Goal: Complete application form

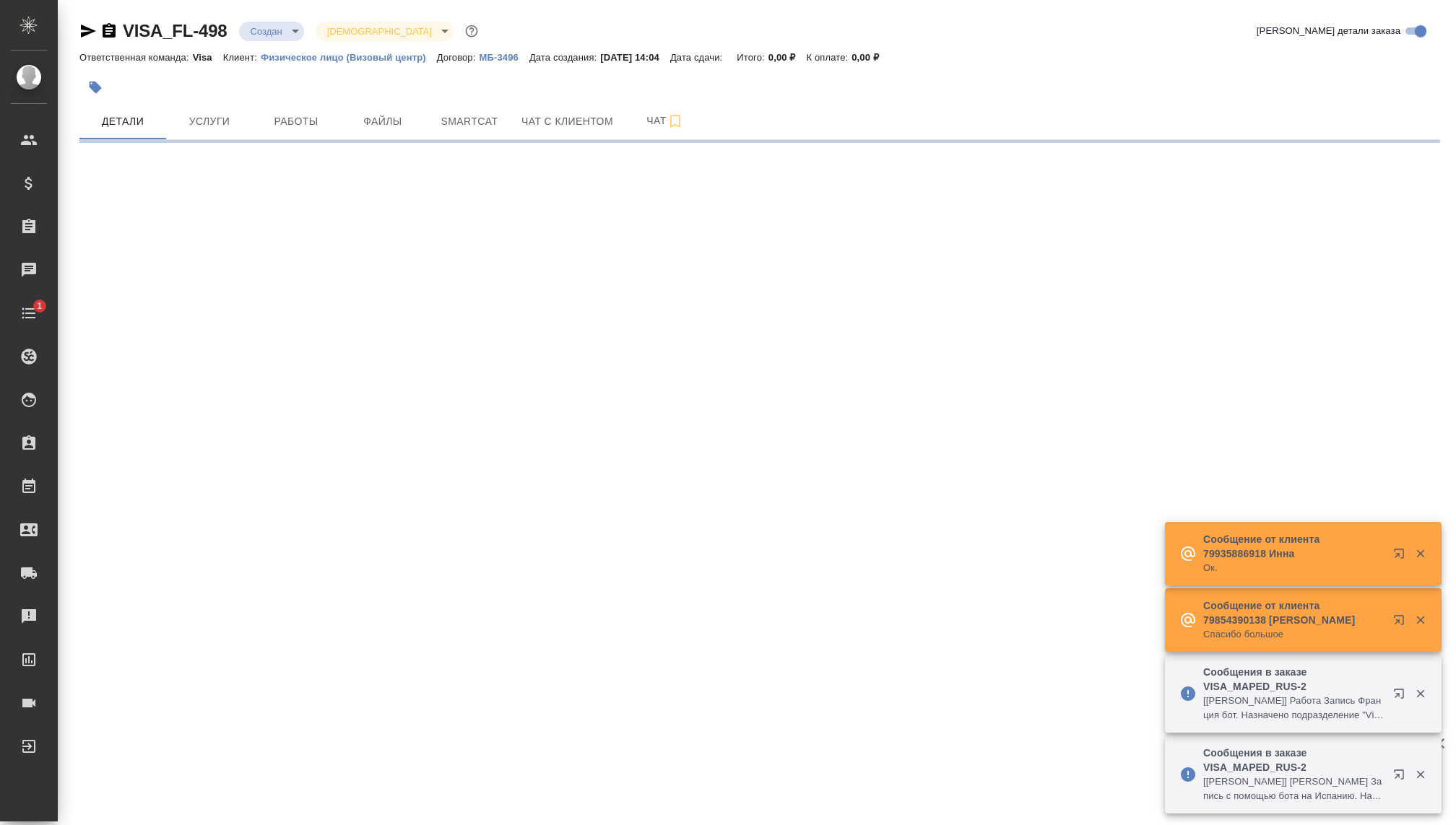
select select "RU"
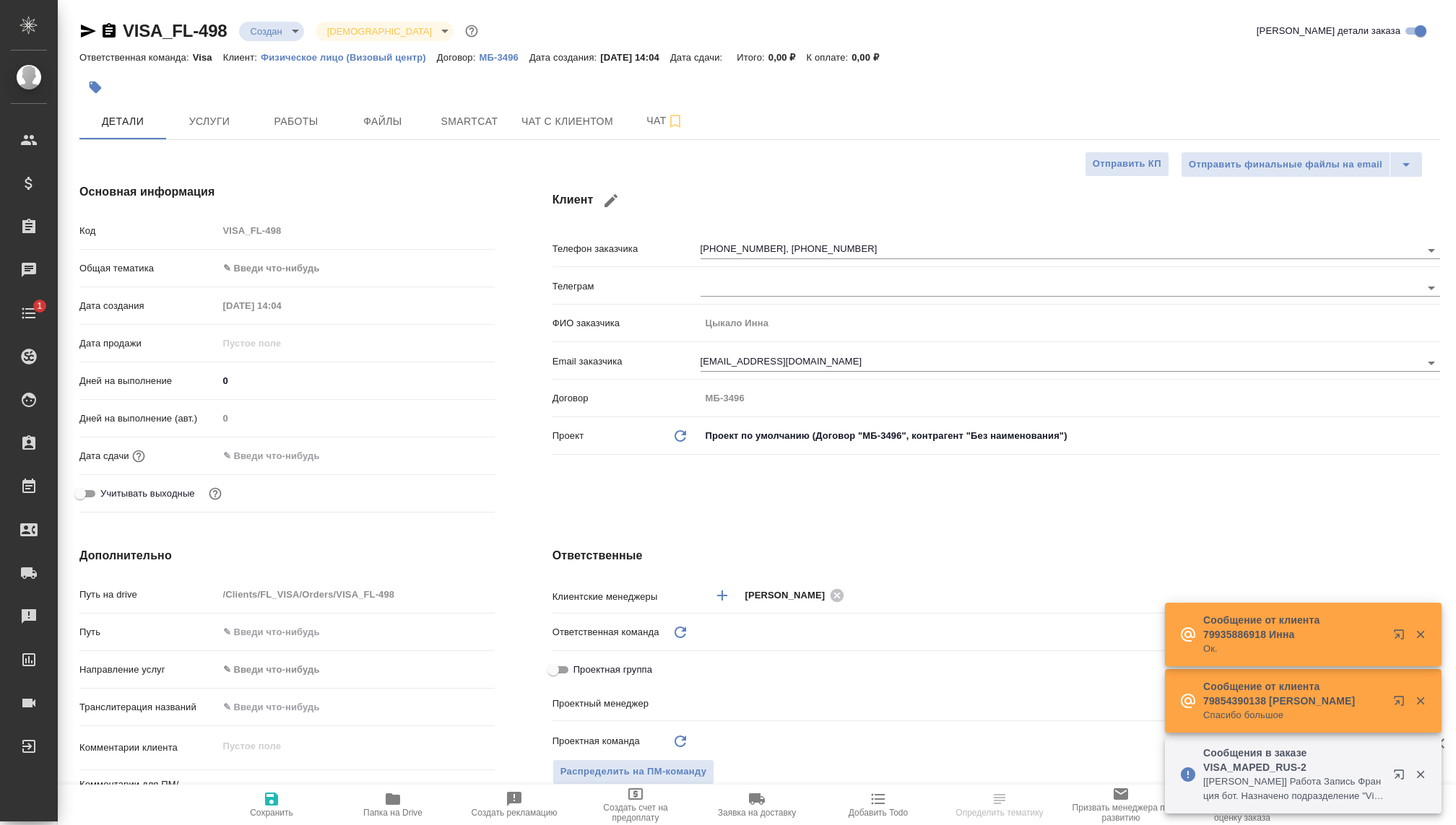
type textarea "x"
type input "Visa"
type input "[PERSON_NAME]"
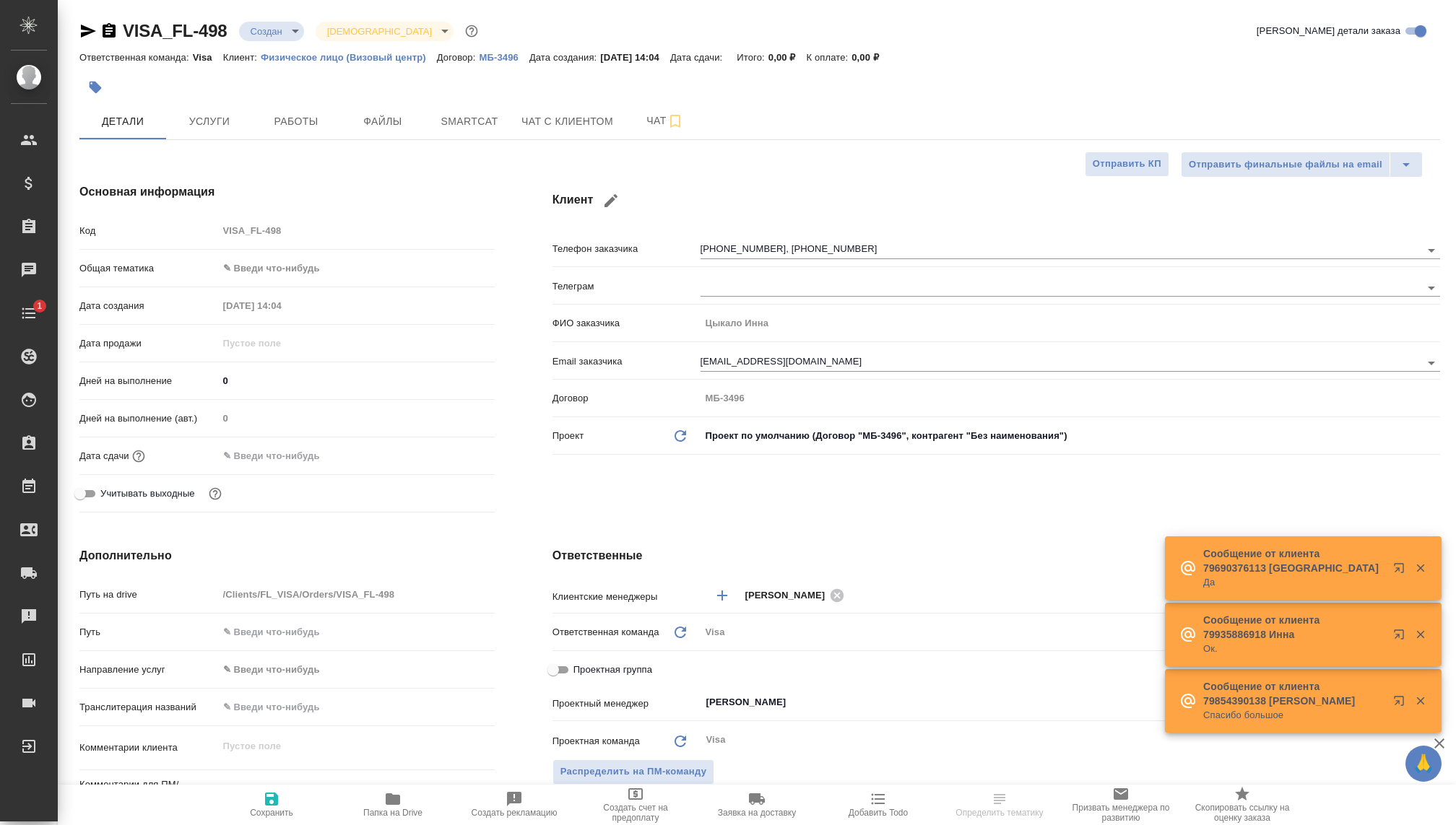
type textarea "x"
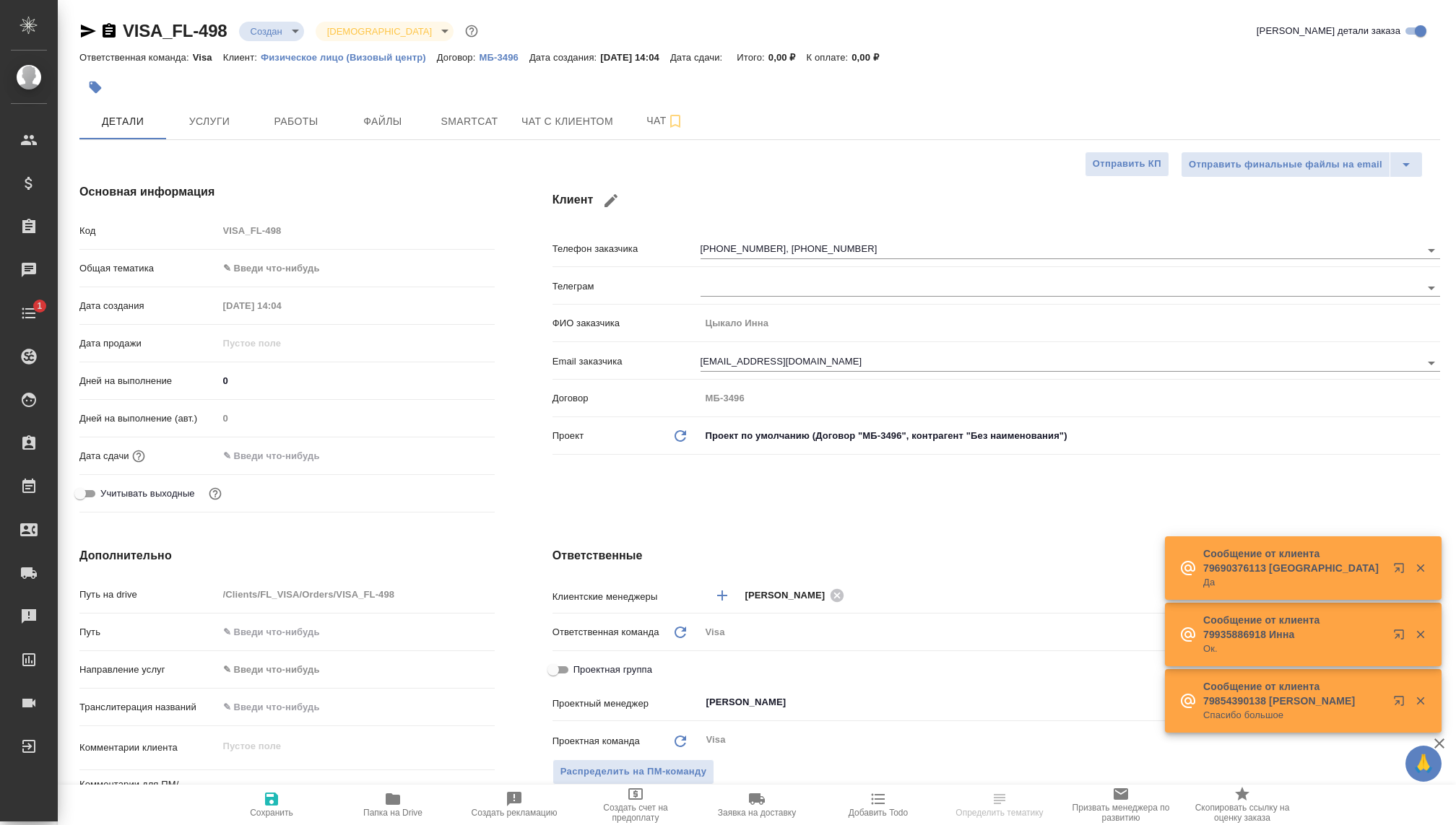
type textarea "x"
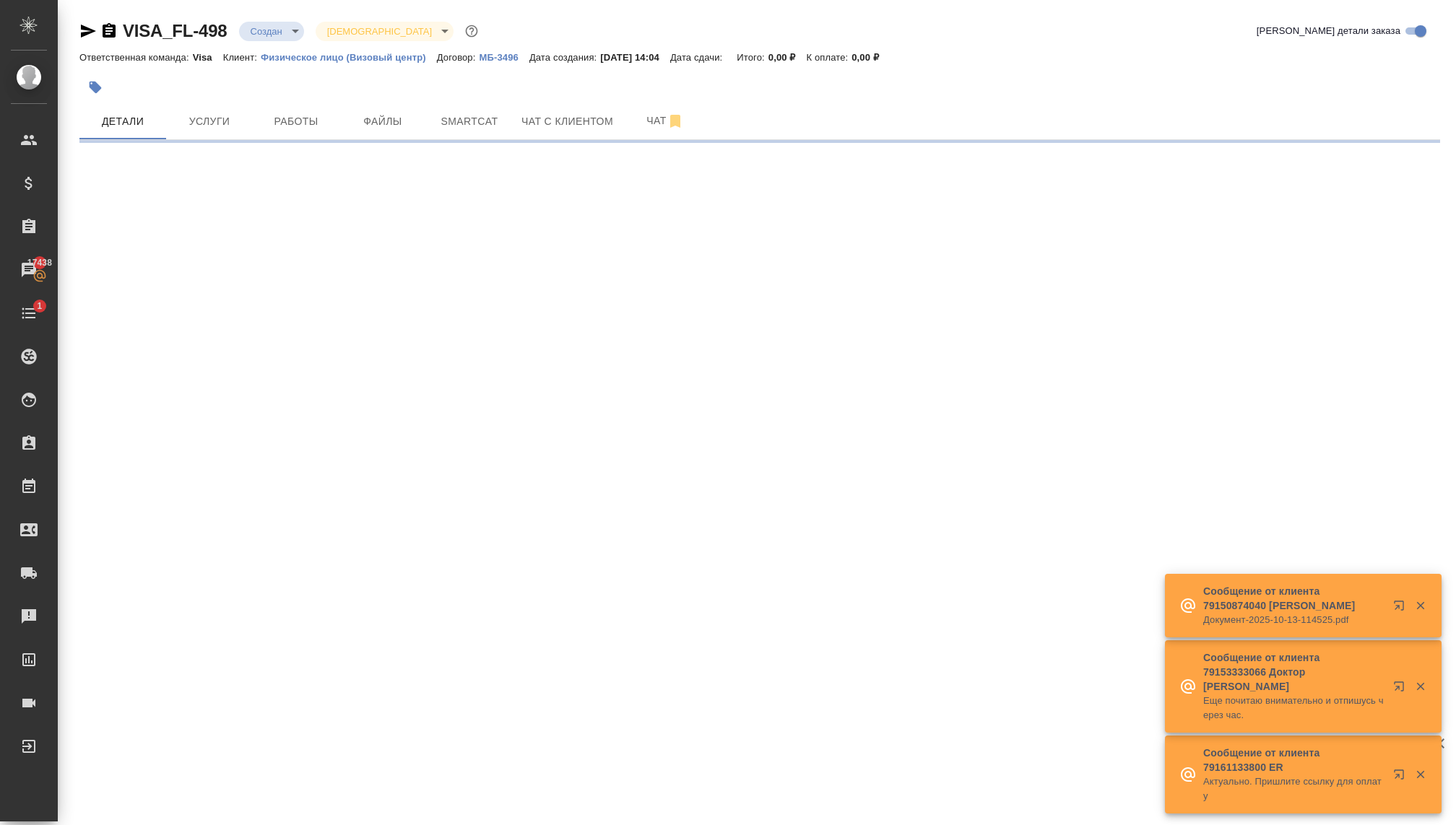
select select "RU"
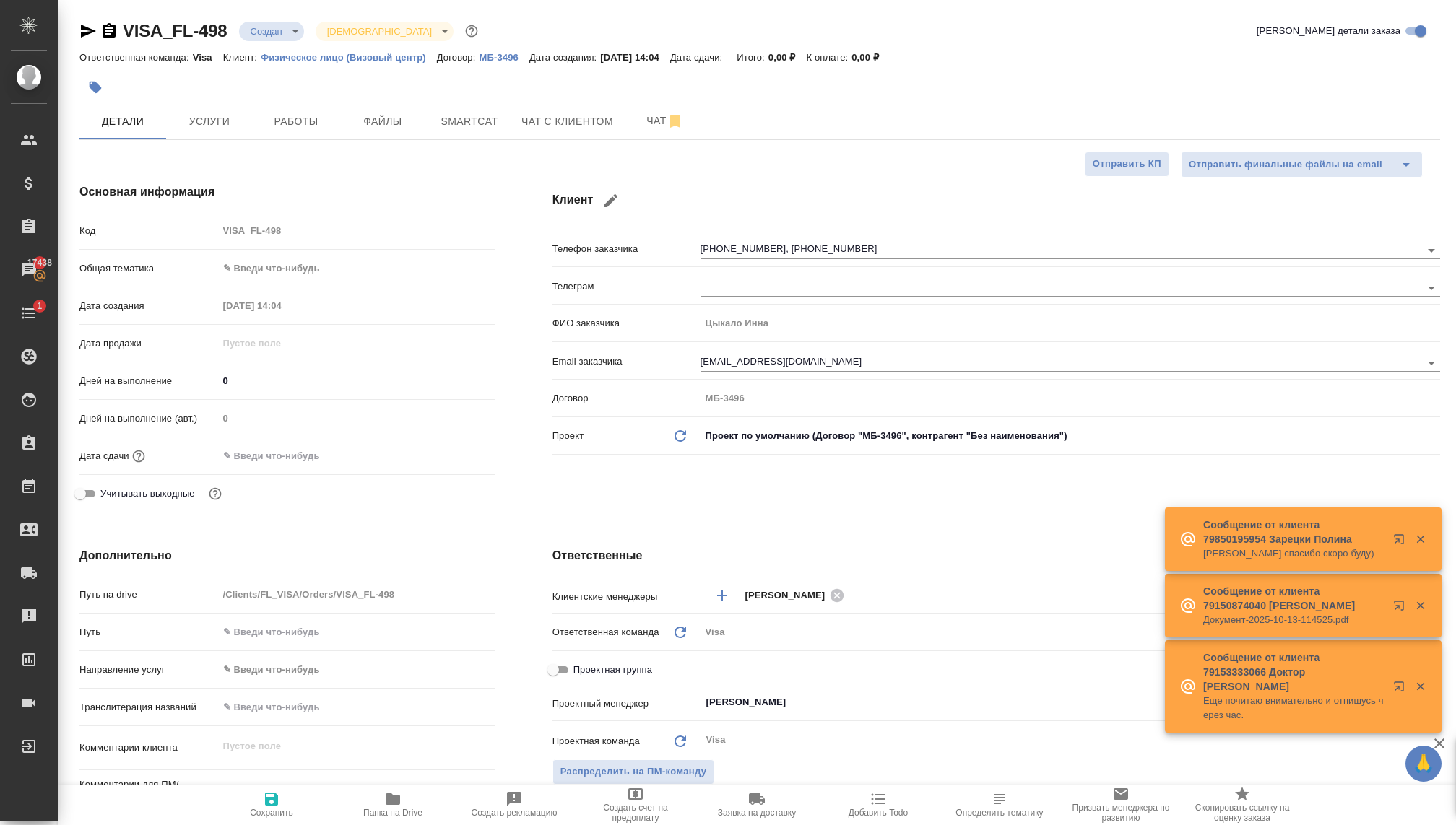
type textarea "x"
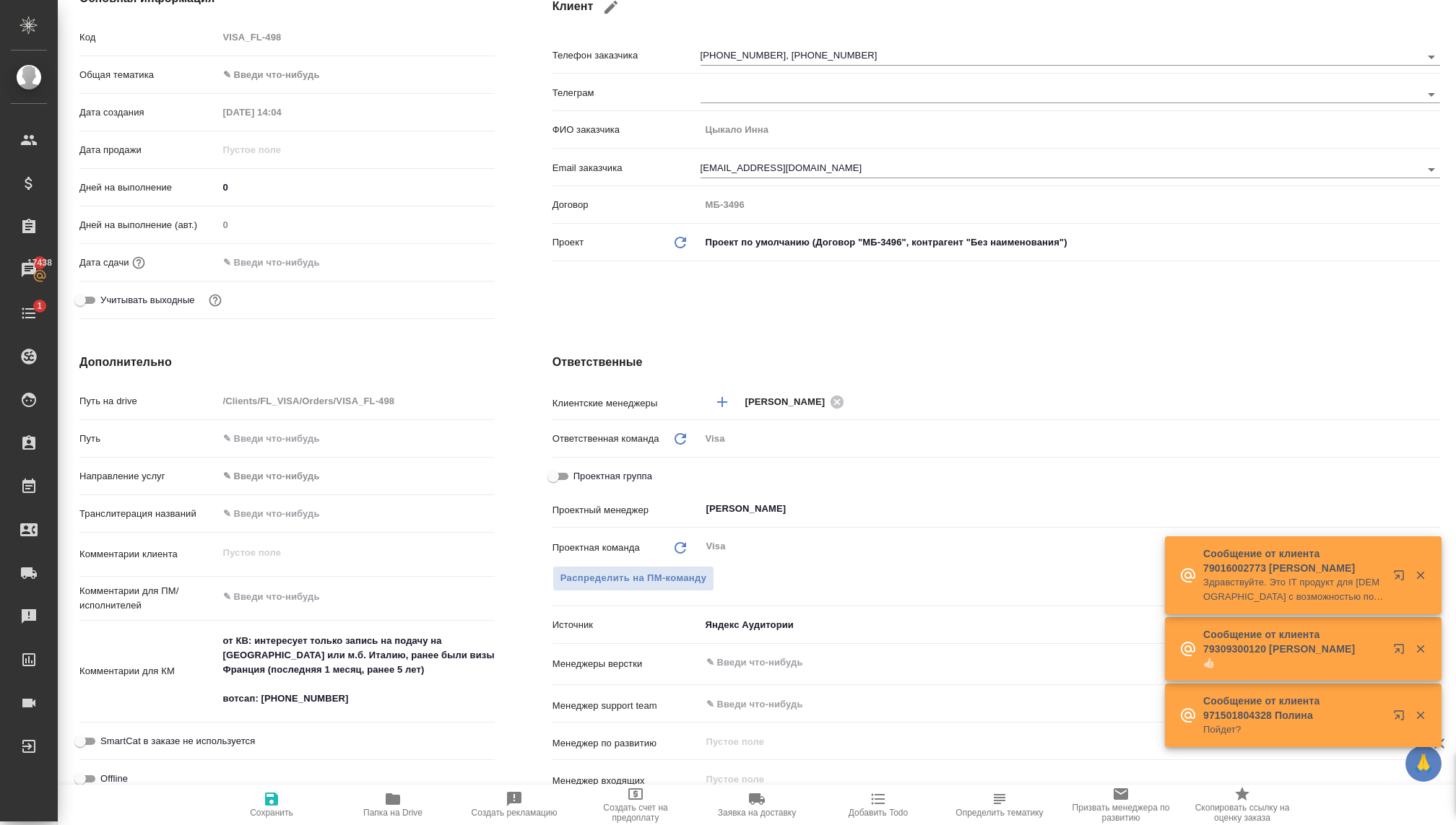
scroll to position [188, 0]
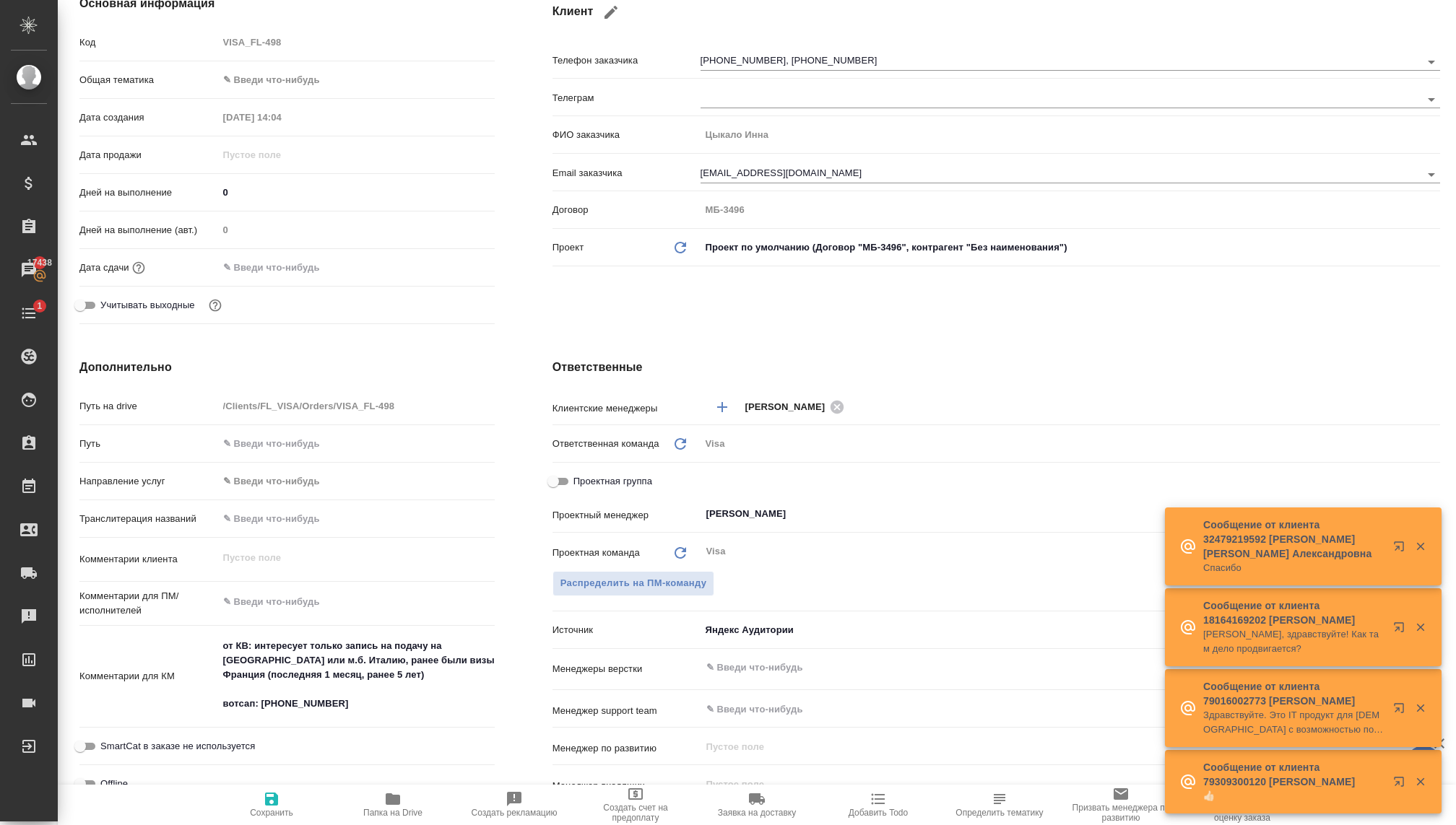
type textarea "x"
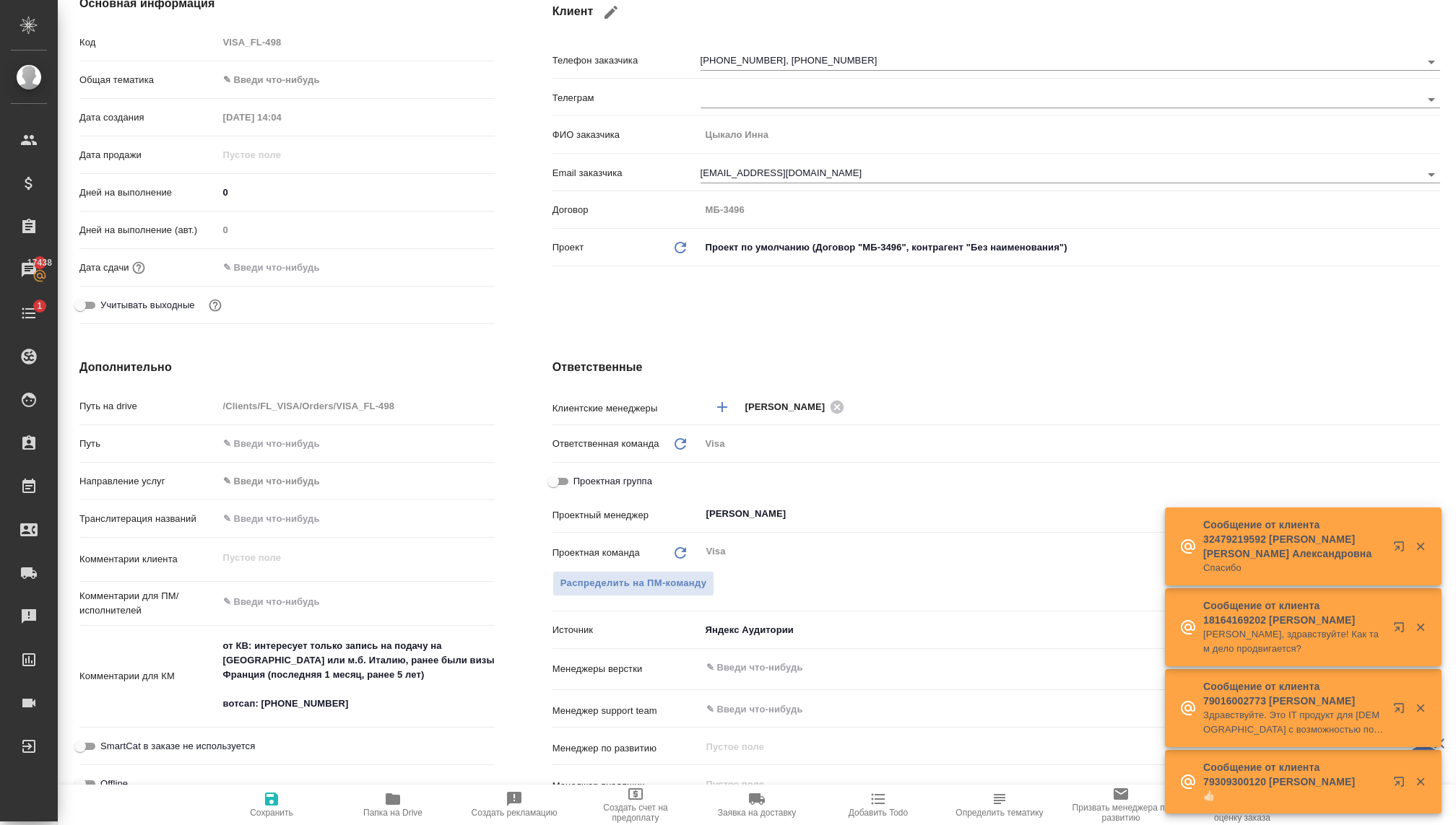
type textarea "x"
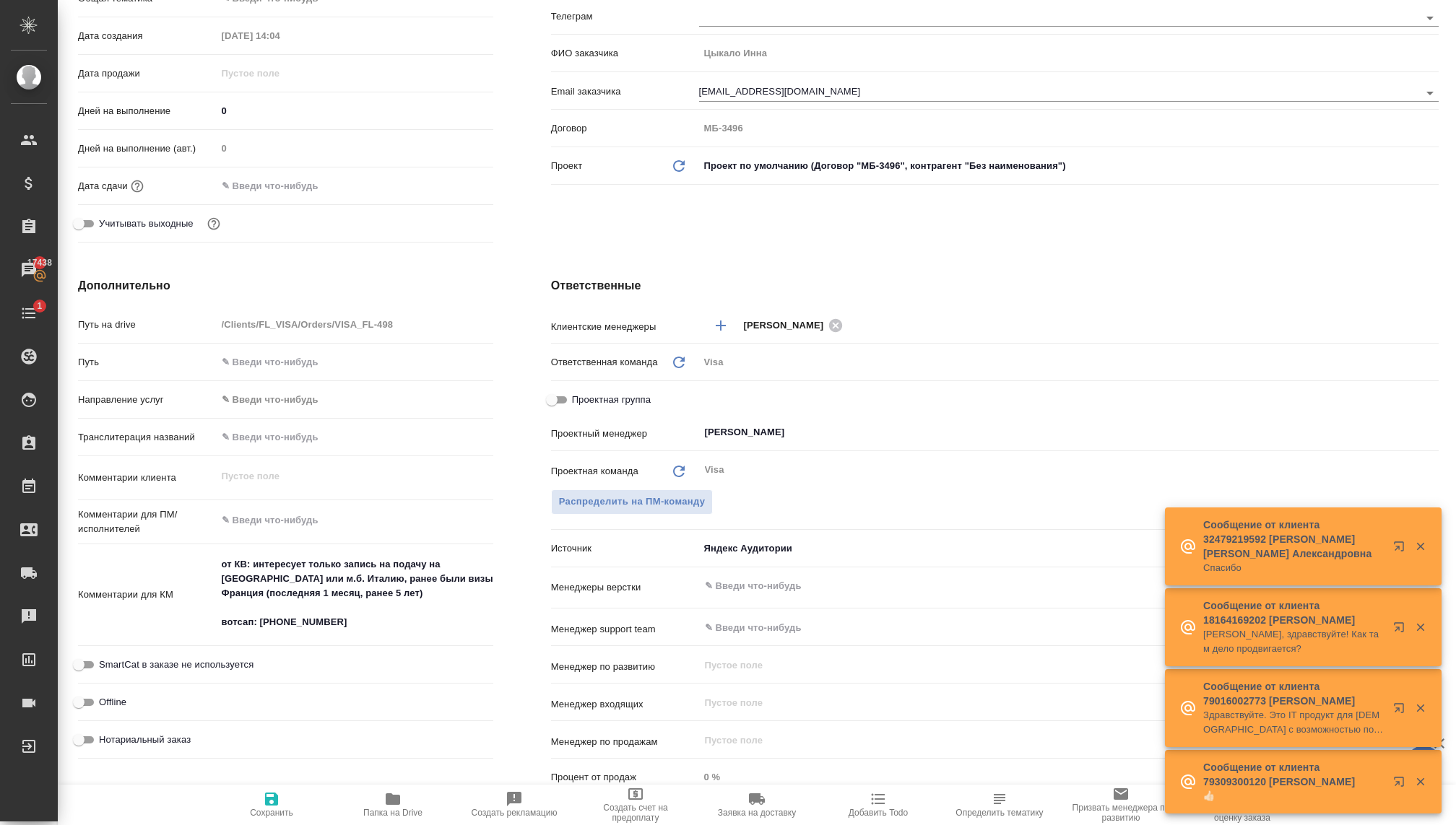
scroll to position [260, 2]
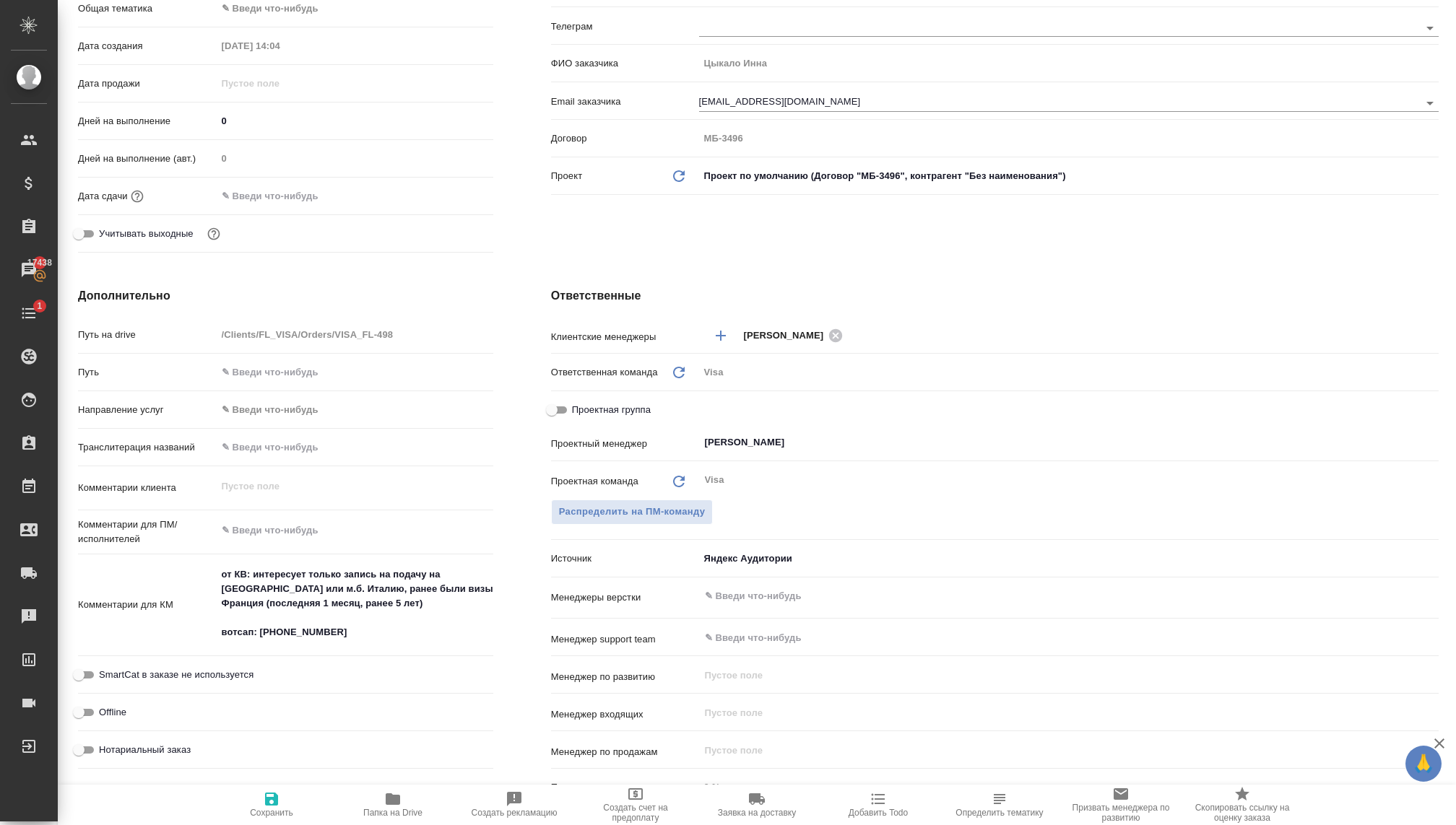
type textarea "x"
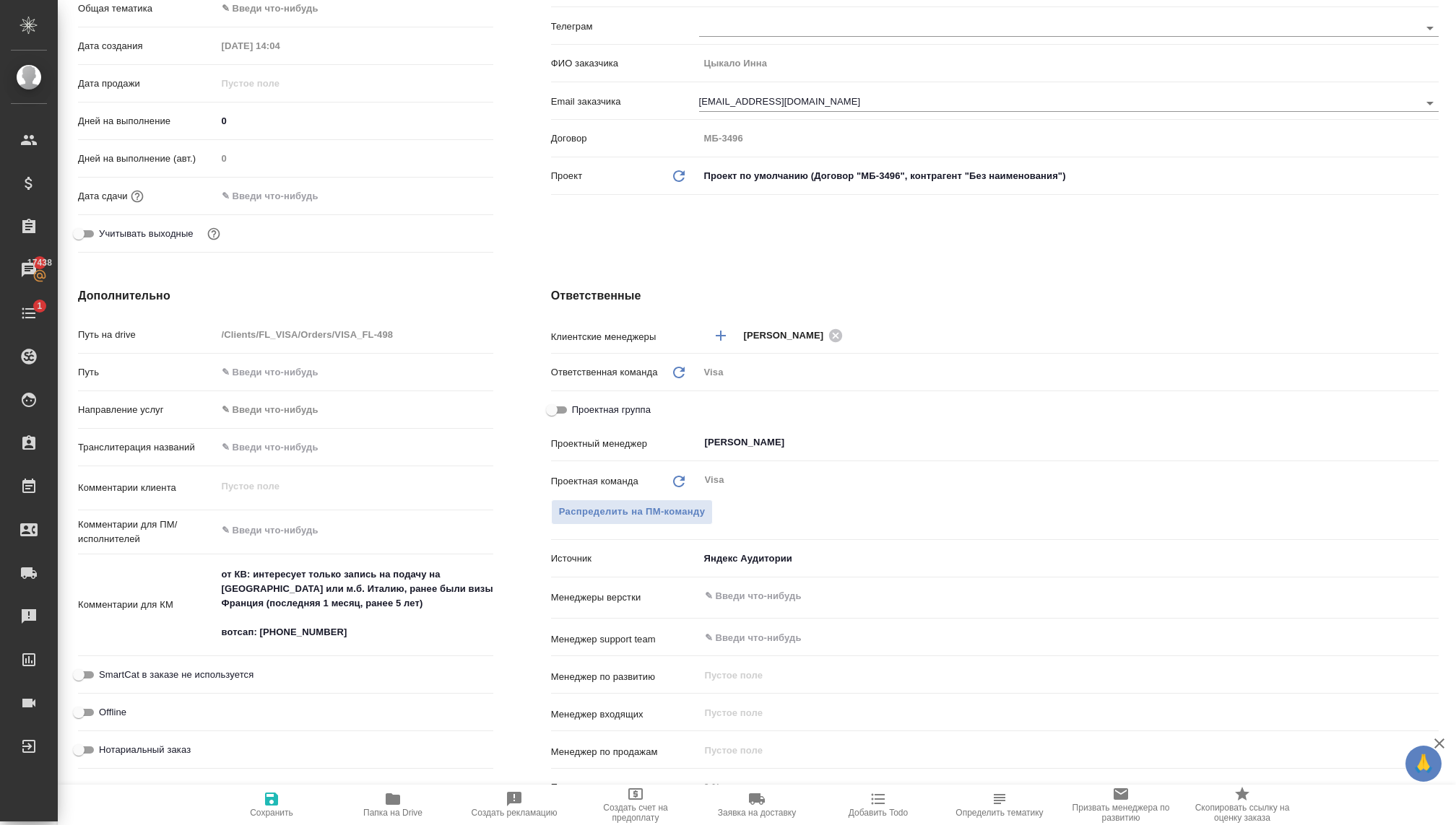
type textarea "x"
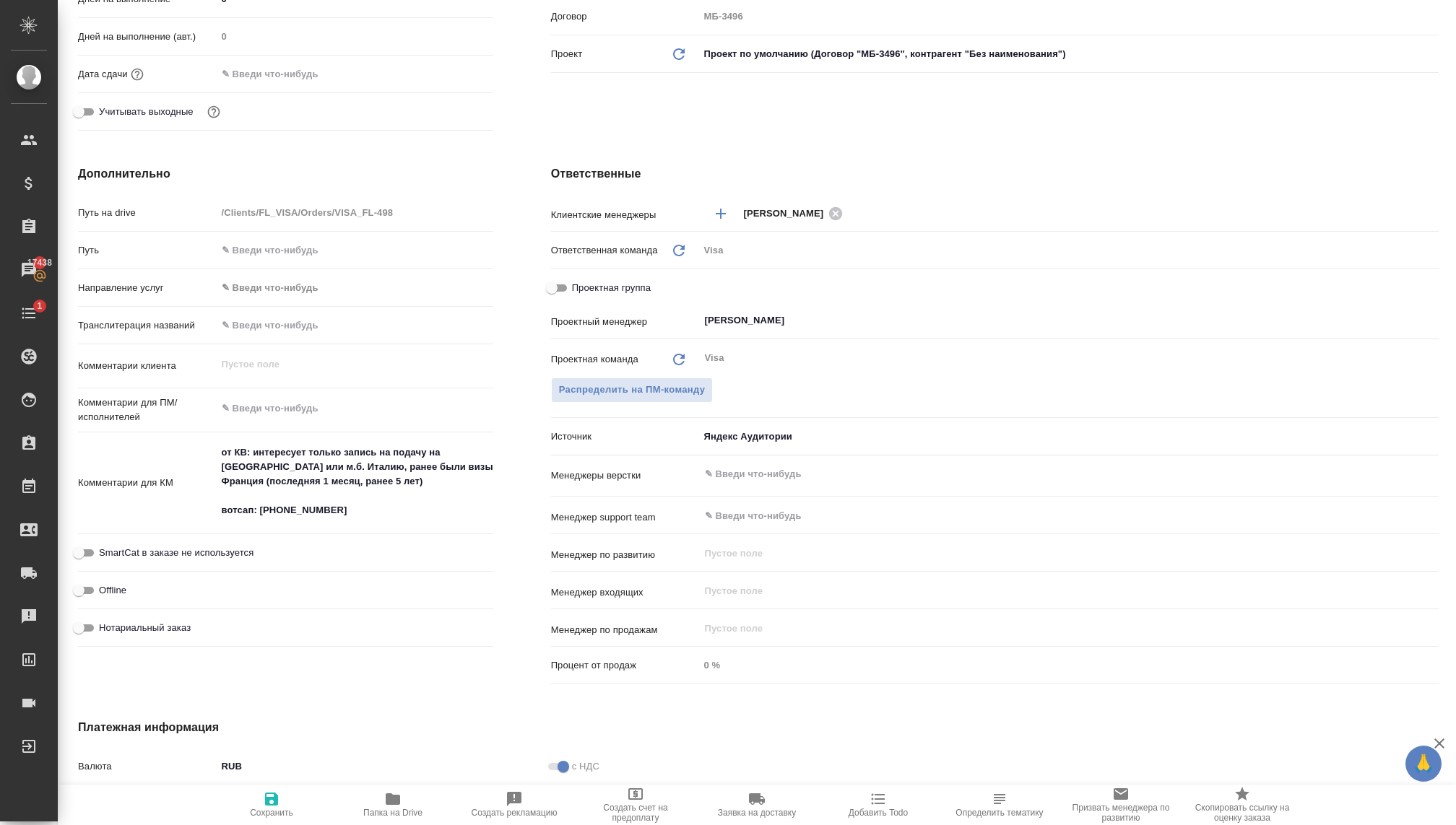
scroll to position [0, 2]
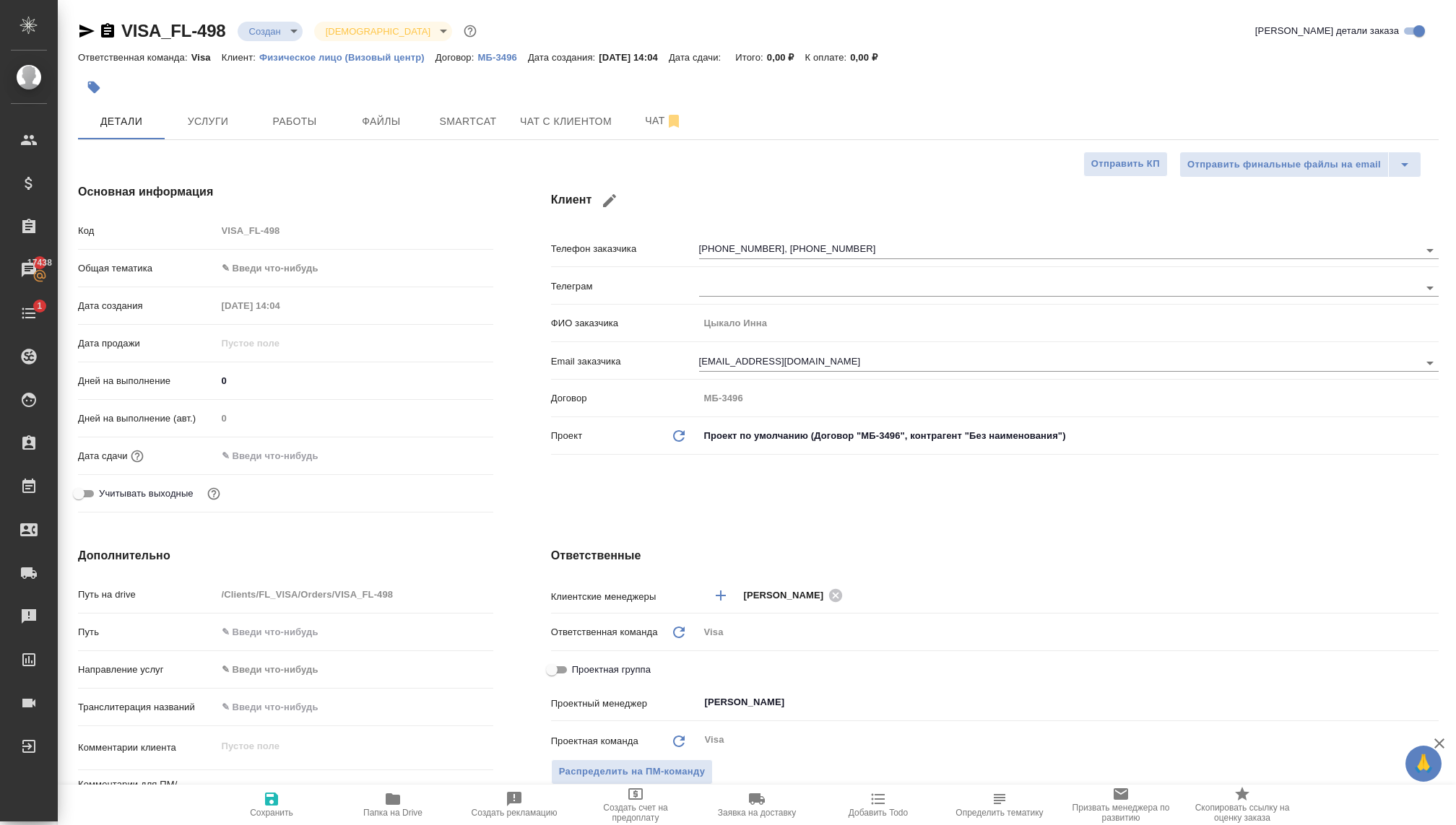
type textarea "x"
